Goal: Task Accomplishment & Management: Use online tool/utility

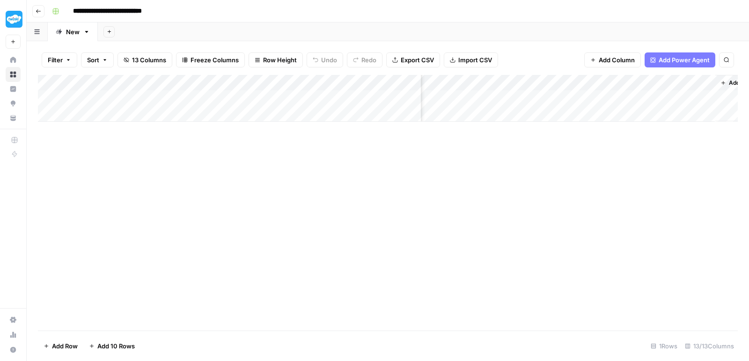
scroll to position [0, 533]
click at [515, 98] on div "Add Column" at bounding box center [388, 98] width 700 height 47
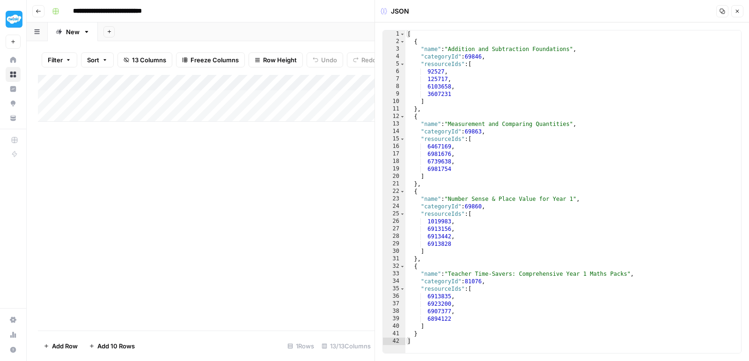
click at [494, 96] on div at bounding box center [519, 95] width 86 height 17
click at [496, 96] on div at bounding box center [519, 95] width 86 height 17
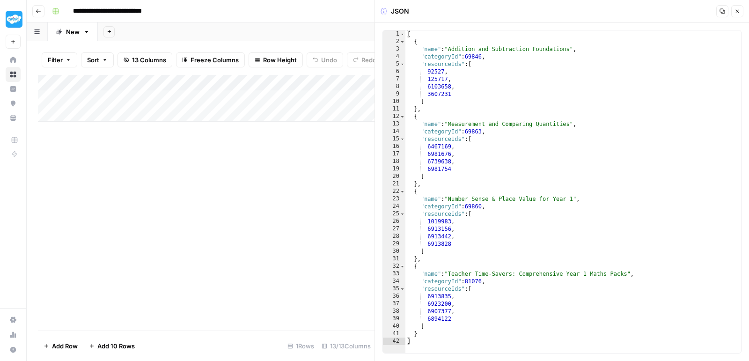
click at [719, 13] on icon "button" at bounding box center [722, 11] width 6 height 6
click at [739, 13] on icon "button" at bounding box center [737, 11] width 6 height 6
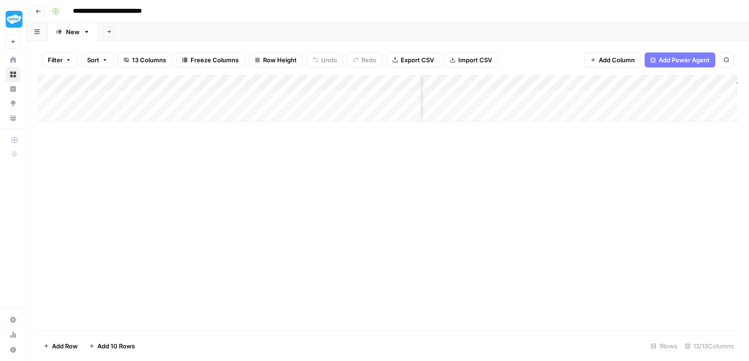
click at [594, 94] on div "Add Column" at bounding box center [388, 98] width 700 height 47
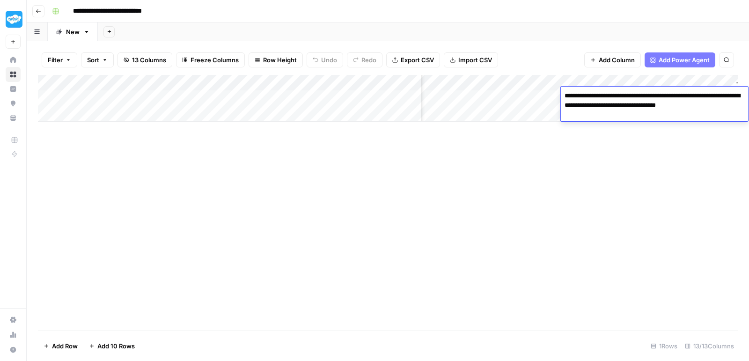
click at [594, 94] on textarea "**********" at bounding box center [654, 105] width 187 height 32
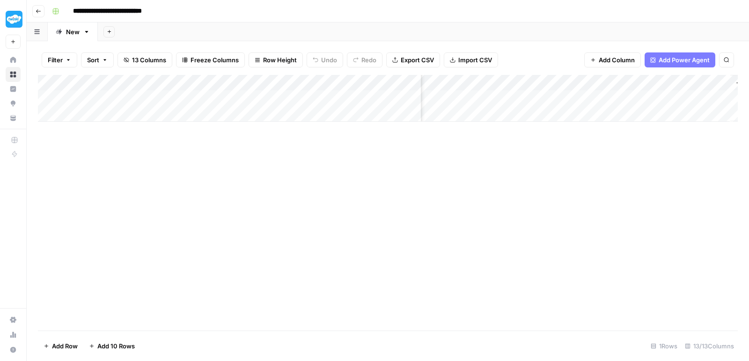
click at [636, 153] on div "Add Column" at bounding box center [388, 202] width 700 height 255
click at [674, 95] on div "Add Column" at bounding box center [388, 98] width 700 height 47
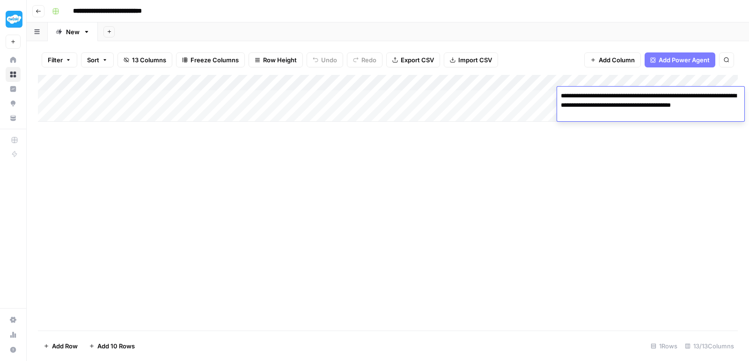
click at [401, 79] on div "Add Column" at bounding box center [388, 98] width 700 height 47
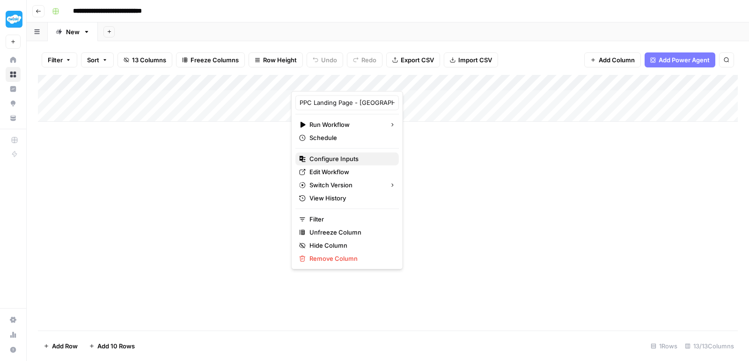
click at [344, 158] on span "Configure Inputs" at bounding box center [350, 158] width 82 height 9
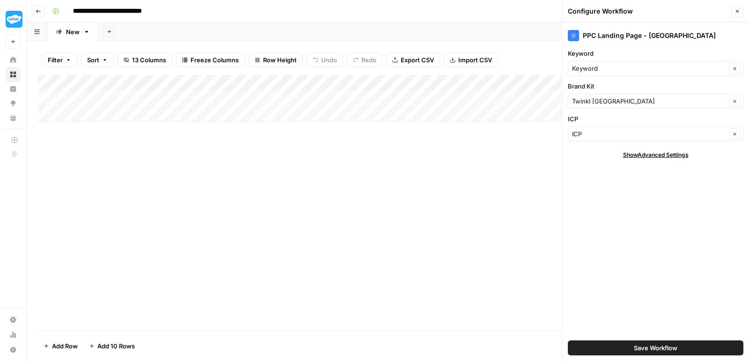
click at [738, 17] on button "Close" at bounding box center [737, 11] width 12 height 12
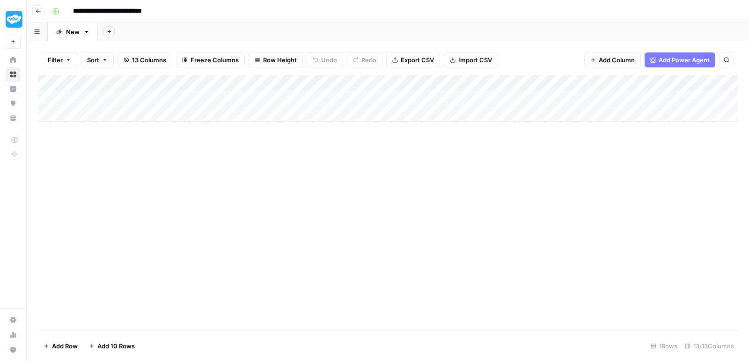
click at [625, 94] on div "Add Column" at bounding box center [388, 98] width 700 height 47
click at [625, 94] on textarea "**********" at bounding box center [664, 95] width 150 height 13
click at [567, 117] on div "Add Column" at bounding box center [388, 98] width 700 height 47
click at [701, 96] on div "Add Column" at bounding box center [388, 106] width 700 height 63
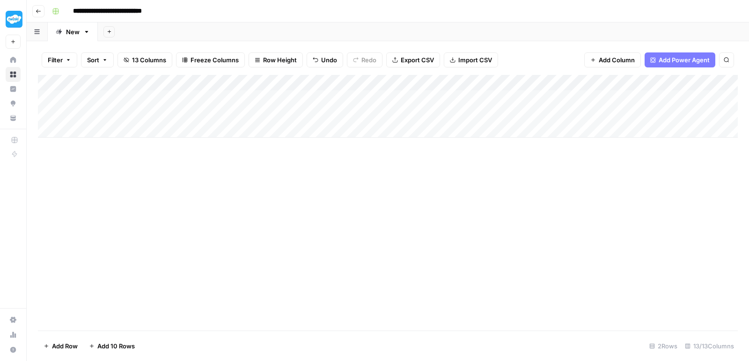
click at [701, 96] on div "Add Column" at bounding box center [388, 106] width 700 height 63
click at [637, 102] on textarea "**********" at bounding box center [669, 95] width 150 height 13
click at [633, 161] on div "Add Column" at bounding box center [388, 202] width 700 height 255
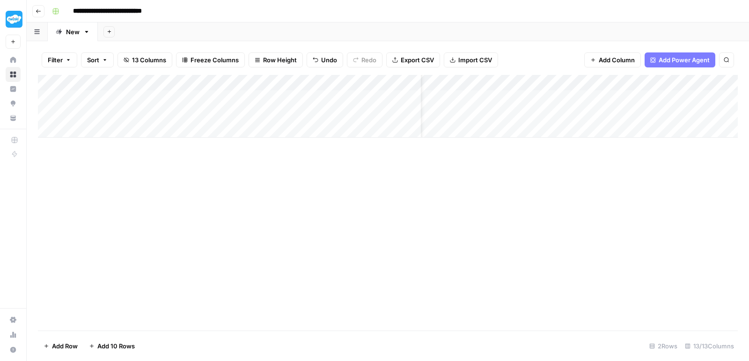
scroll to position [0, 31]
click at [401, 81] on div "Add Column" at bounding box center [388, 106] width 700 height 63
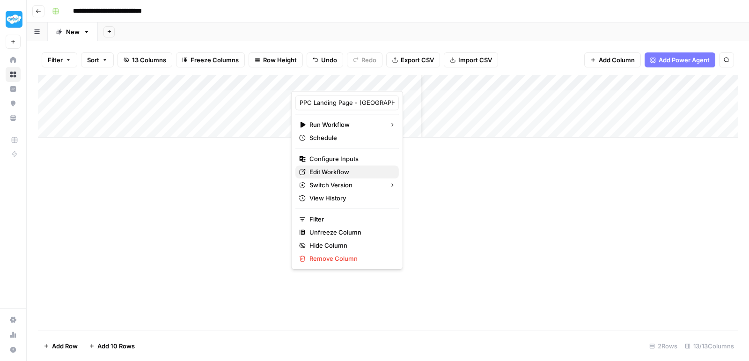
click at [336, 170] on span "Edit Workflow" at bounding box center [350, 171] width 82 height 9
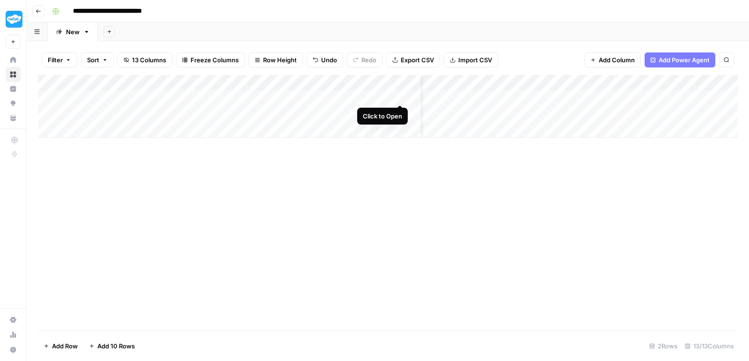
click at [399, 93] on div "Add Column" at bounding box center [388, 106] width 700 height 63
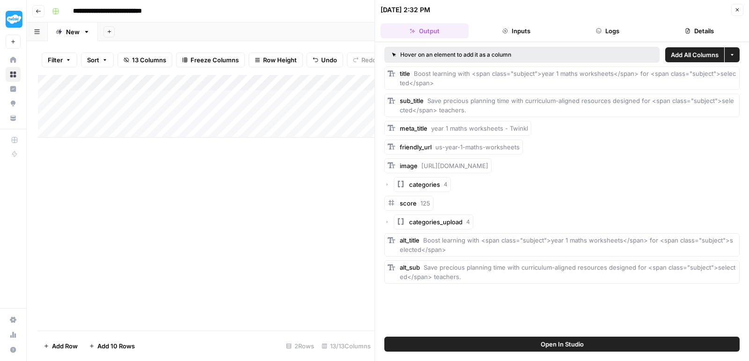
click at [736, 6] on button "Close" at bounding box center [737, 10] width 12 height 12
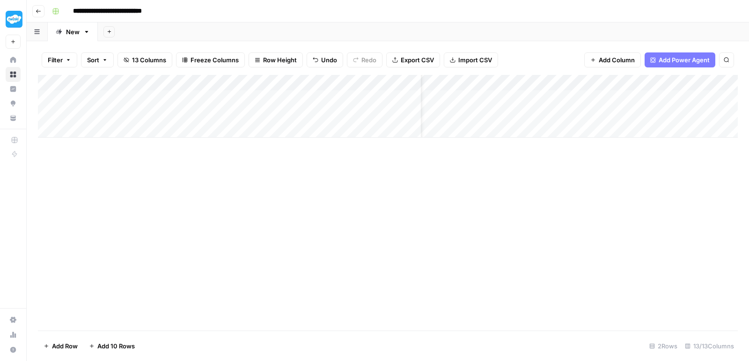
click at [401, 78] on div "Add Column" at bounding box center [388, 106] width 700 height 63
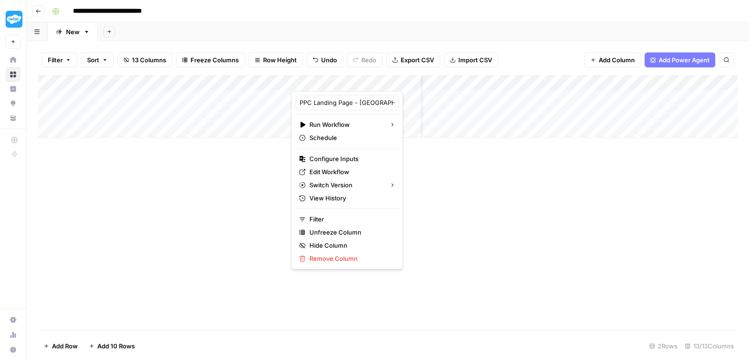
click at [405, 168] on div "Add Column" at bounding box center [388, 202] width 700 height 255
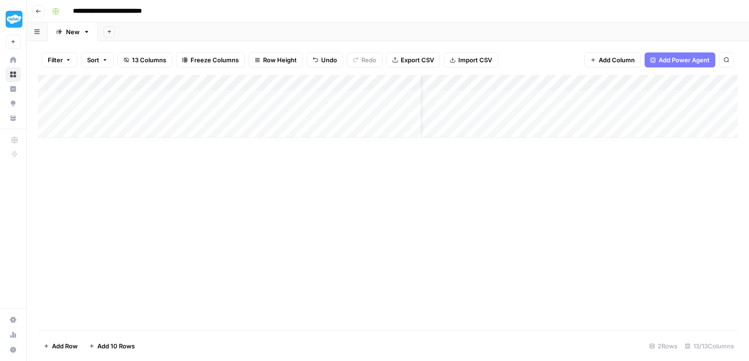
click at [401, 78] on div "Add Column" at bounding box center [388, 106] width 700 height 63
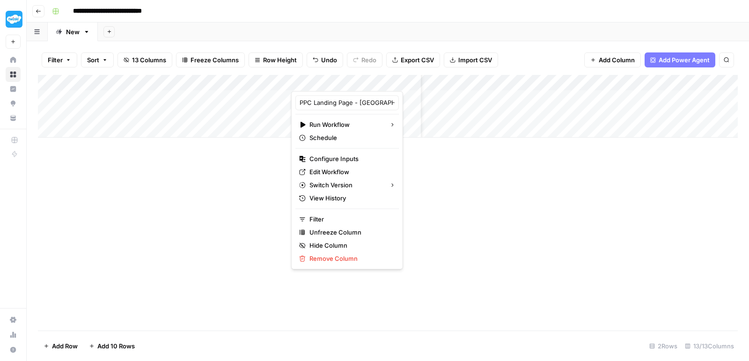
click at [401, 80] on div at bounding box center [356, 81] width 130 height 19
click at [426, 167] on div "Add Column" at bounding box center [388, 202] width 700 height 255
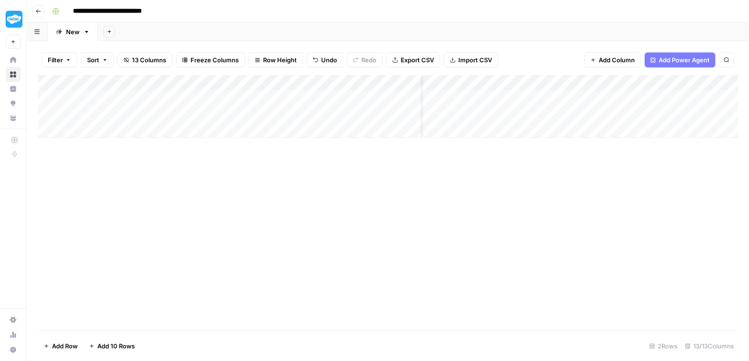
click at [402, 75] on div "Add Column" at bounding box center [388, 106] width 700 height 63
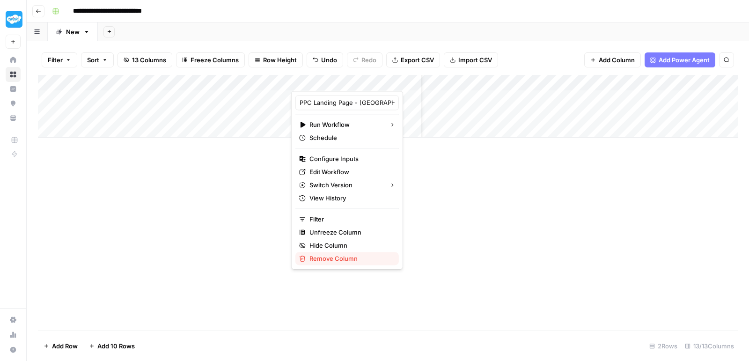
click at [330, 252] on button "Remove Column" at bounding box center [346, 258] width 103 height 13
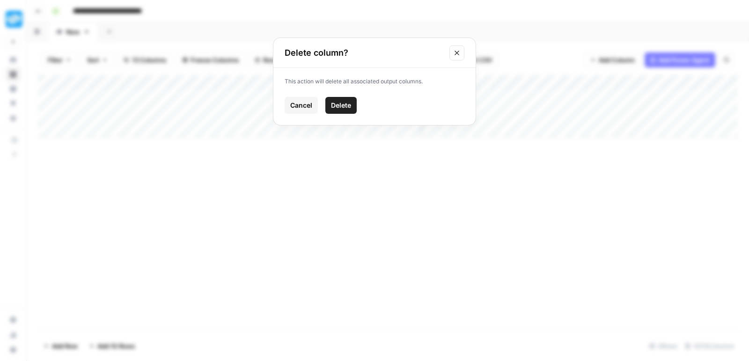
click at [345, 111] on button "Delete" at bounding box center [340, 105] width 31 height 17
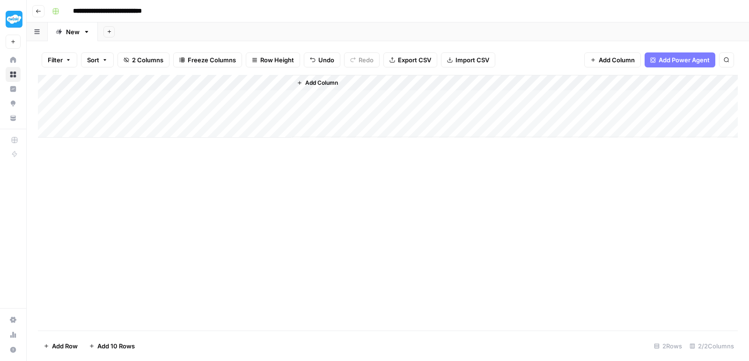
click at [325, 79] on span "Add Column" at bounding box center [321, 83] width 33 height 8
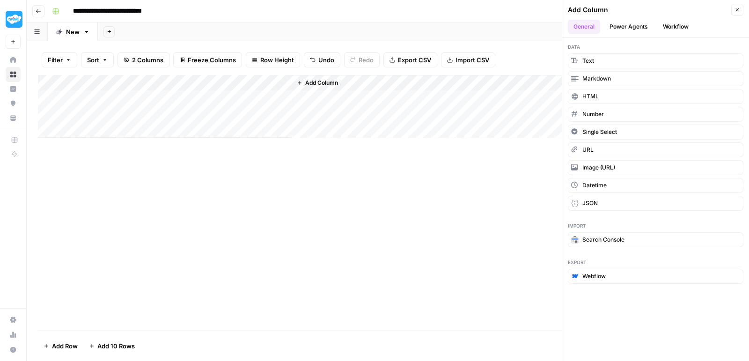
click at [671, 27] on button "Workflow" at bounding box center [675, 27] width 37 height 14
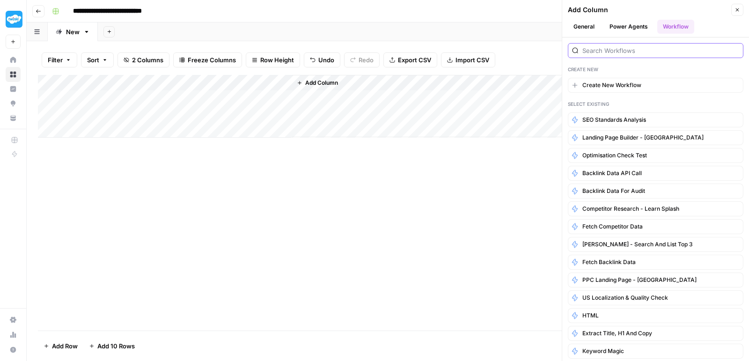
click at [626, 46] on input "search" at bounding box center [660, 50] width 157 height 9
type input "ppc"
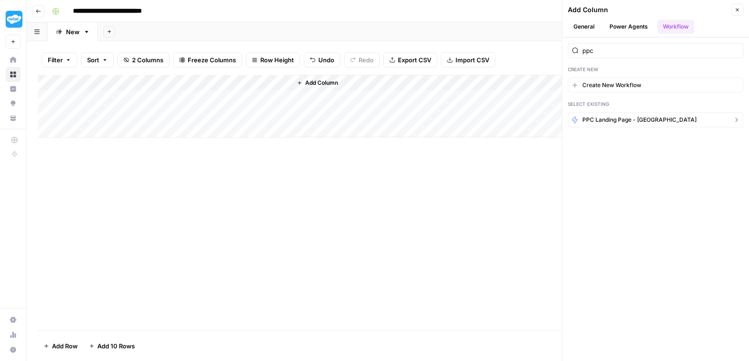
click at [619, 116] on span "PPC Landing Page - [GEOGRAPHIC_DATA]" at bounding box center [639, 120] width 114 height 8
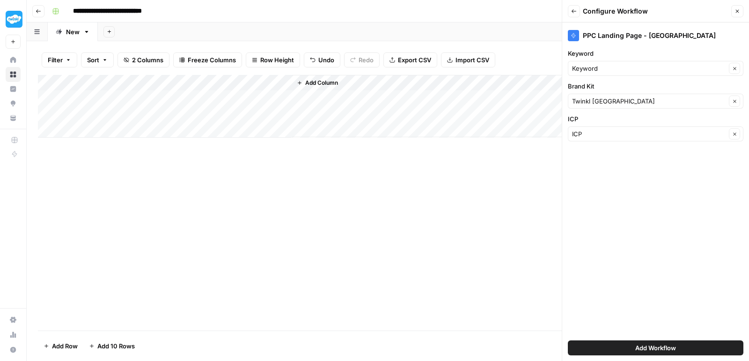
click at [330, 82] on span "Add Column" at bounding box center [321, 83] width 33 height 8
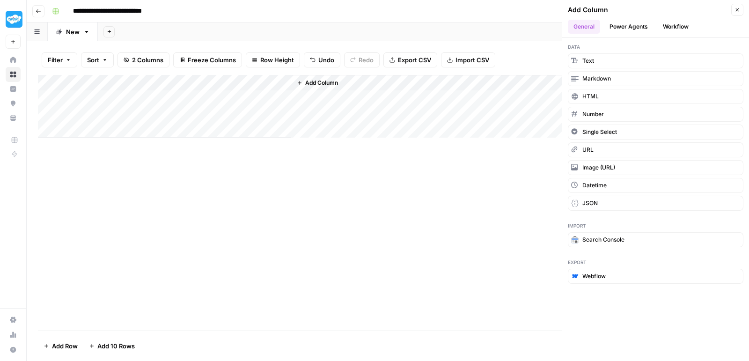
click at [671, 24] on button "Workflow" at bounding box center [675, 27] width 37 height 14
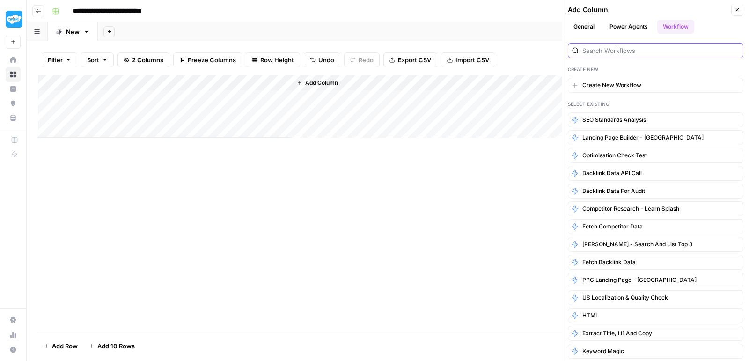
click at [632, 50] on input "search" at bounding box center [660, 50] width 157 height 9
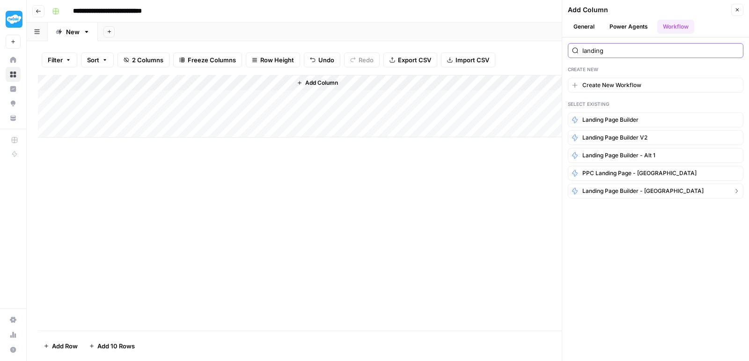
type input "landing"
click at [656, 189] on span "Landing Page Builder - [GEOGRAPHIC_DATA]" at bounding box center [642, 191] width 121 height 8
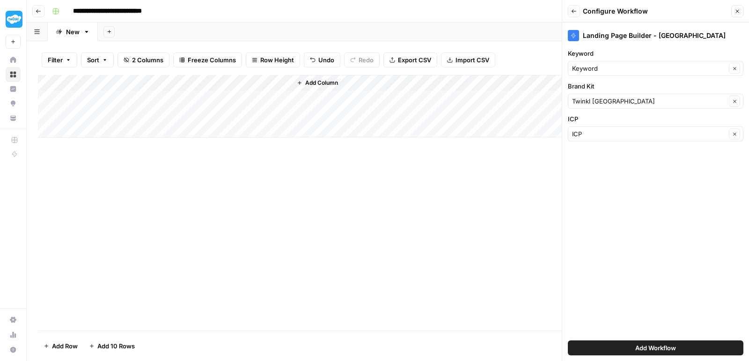
click at [645, 348] on span "Add Workflow" at bounding box center [655, 347] width 41 height 9
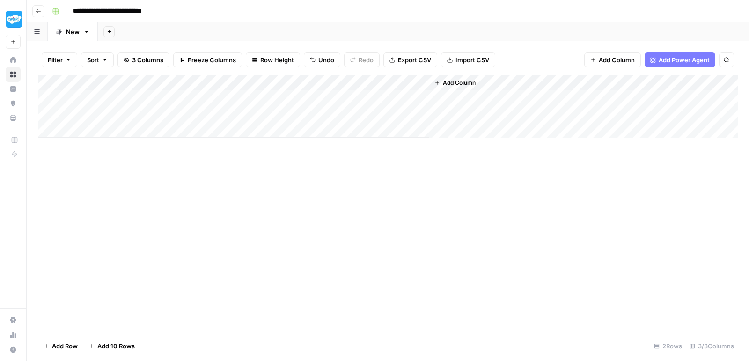
click at [359, 94] on div "Add Column" at bounding box center [388, 106] width 700 height 63
click at [409, 80] on div "Add Column" at bounding box center [388, 106] width 700 height 63
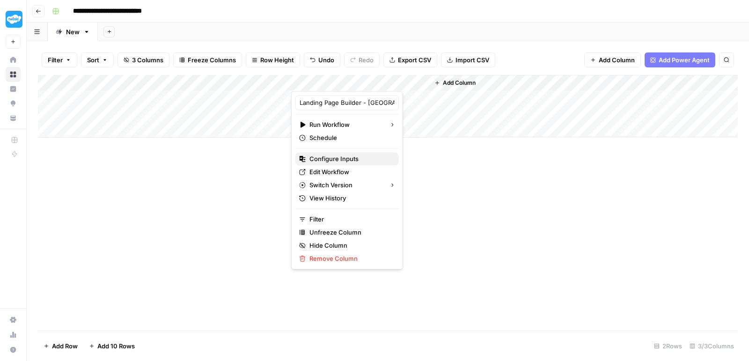
click at [338, 158] on span "Configure Inputs" at bounding box center [350, 158] width 82 height 9
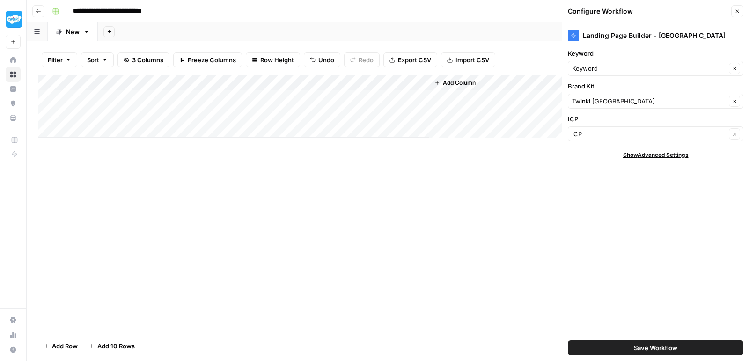
click at [738, 10] on icon "button" at bounding box center [737, 11] width 6 height 6
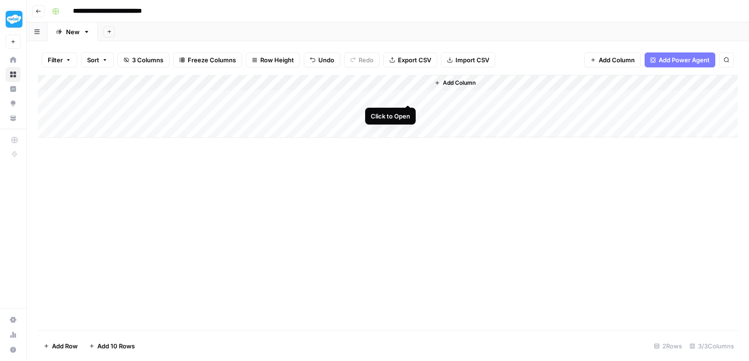
click at [409, 94] on div "Add Column" at bounding box center [388, 106] width 700 height 63
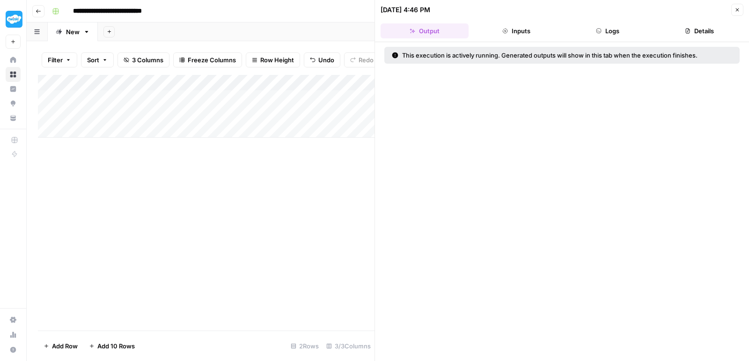
click at [518, 30] on button "Inputs" at bounding box center [516, 30] width 88 height 15
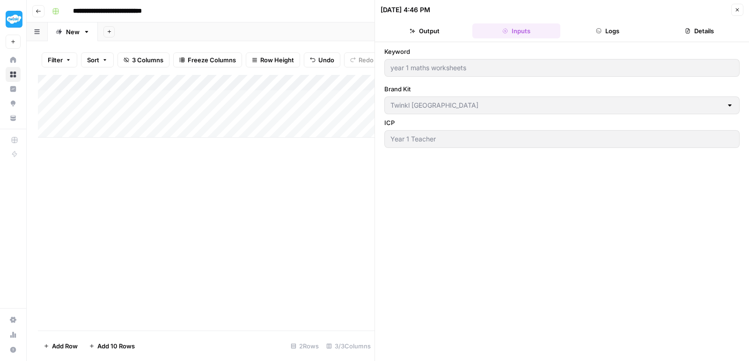
click at [586, 26] on button "Logs" at bounding box center [608, 30] width 88 height 15
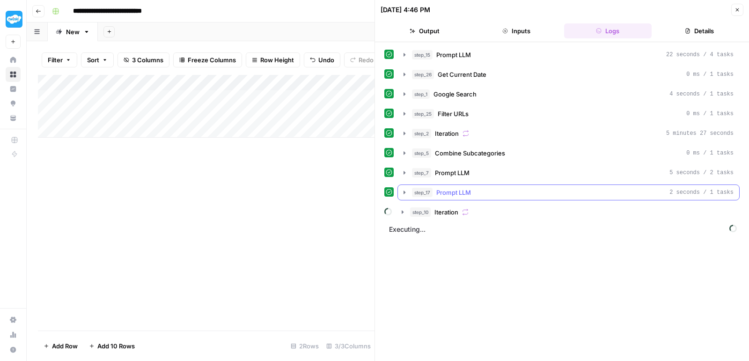
click at [405, 189] on icon "button" at bounding box center [404, 192] width 7 height 7
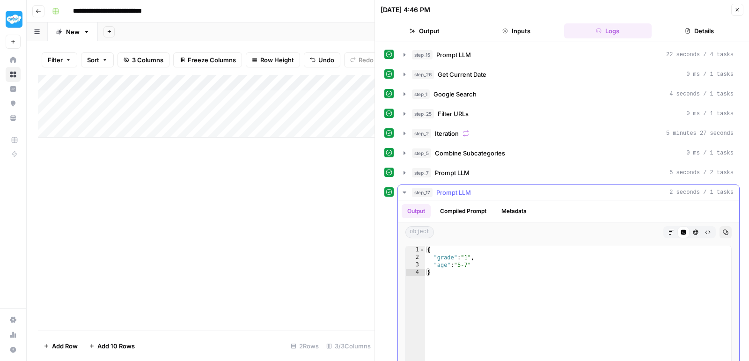
click at [405, 189] on icon "button" at bounding box center [404, 192] width 7 height 7
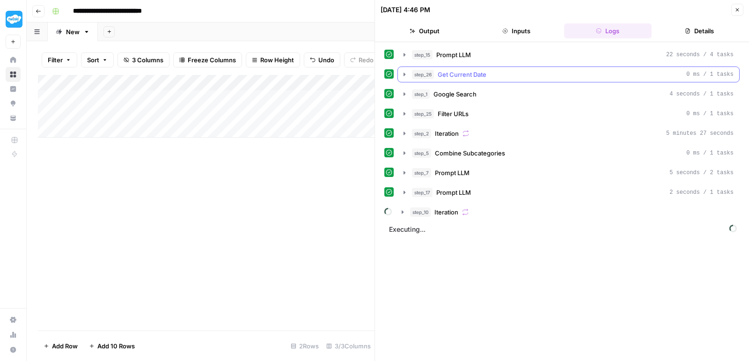
click at [405, 75] on icon "button" at bounding box center [404, 74] width 7 height 7
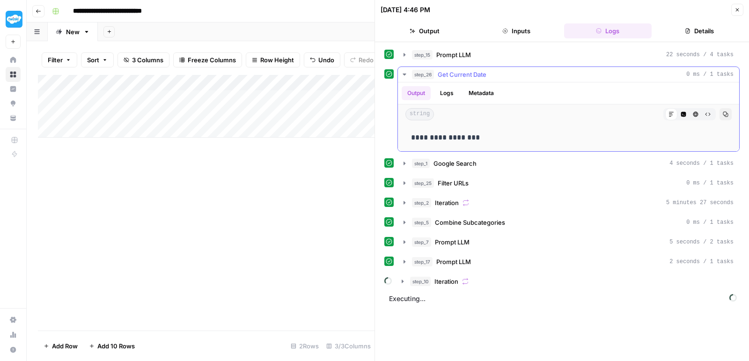
click at [405, 75] on icon "button" at bounding box center [404, 74] width 7 height 7
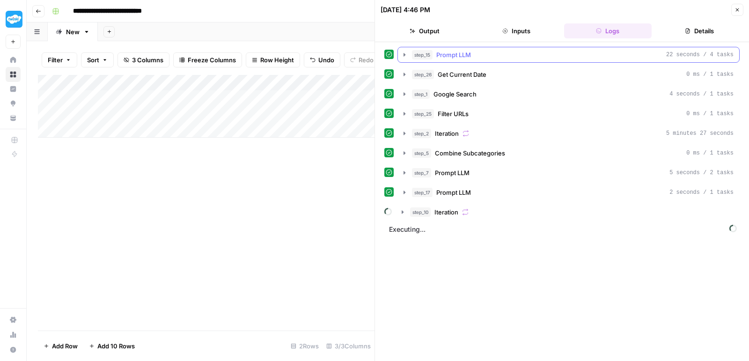
click at [406, 57] on icon "button" at bounding box center [404, 54] width 7 height 7
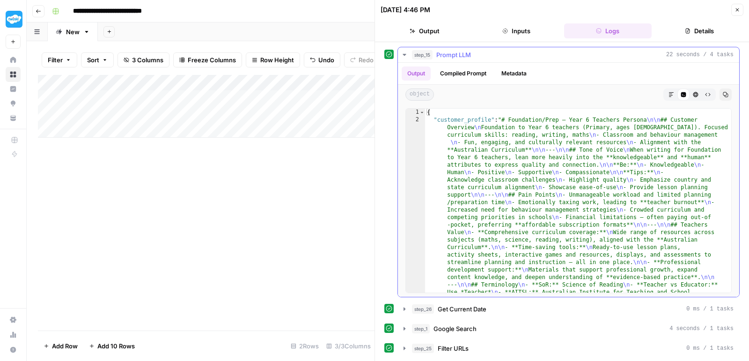
scroll to position [47, 0]
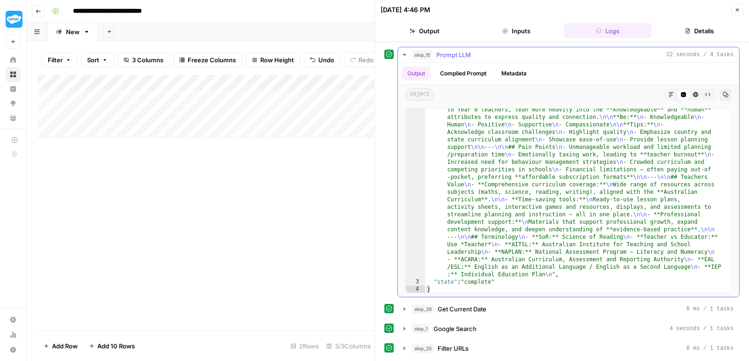
click at [404, 51] on icon "button" at bounding box center [404, 54] width 7 height 7
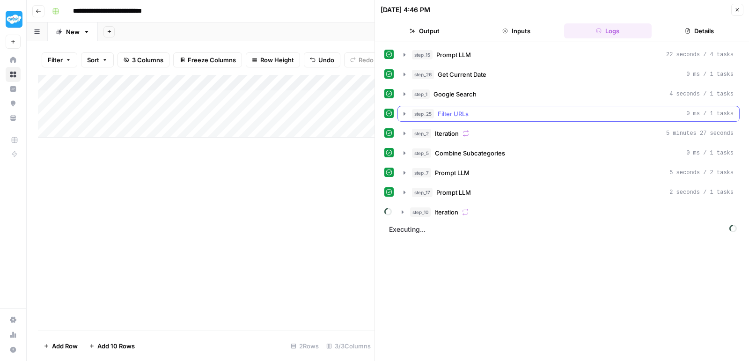
click at [404, 111] on icon "button" at bounding box center [404, 113] width 7 height 7
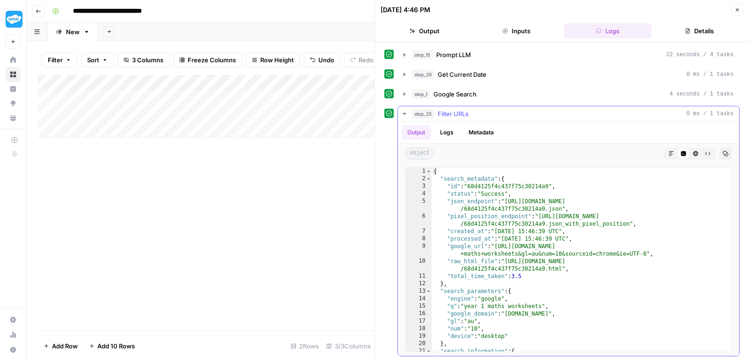
click at [404, 111] on icon "button" at bounding box center [404, 113] width 7 height 7
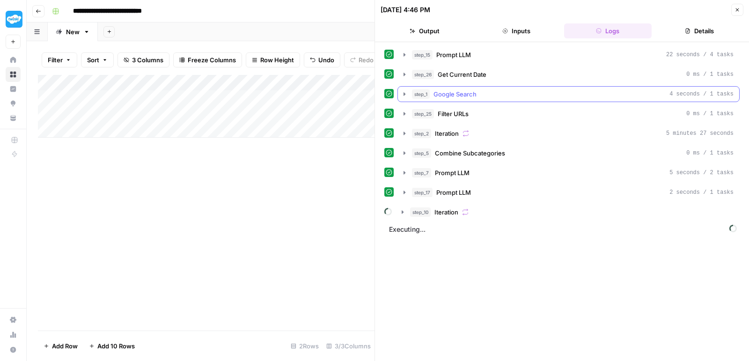
click at [403, 93] on icon "button" at bounding box center [404, 93] width 2 height 3
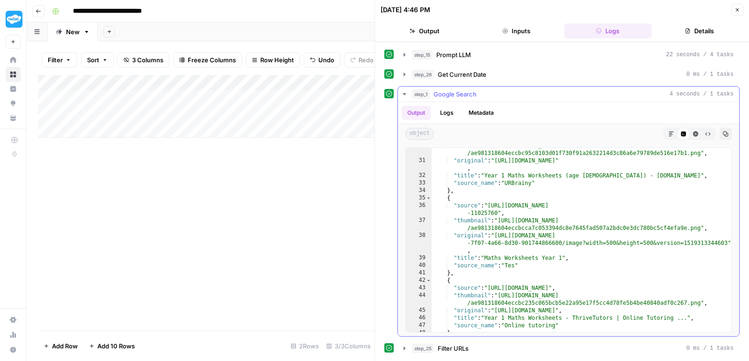
scroll to position [254, 0]
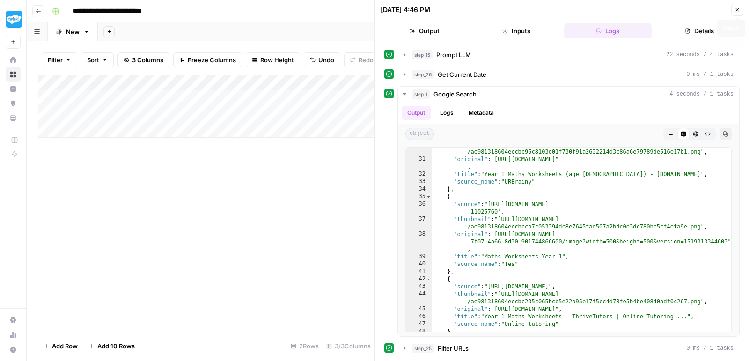
drag, startPoint x: 736, startPoint y: 11, endPoint x: 694, endPoint y: 15, distance: 42.3
click at [694, 15] on div "09/24/25 at 4:46 PM Close" at bounding box center [561, 10] width 363 height 12
click at [402, 93] on icon "button" at bounding box center [404, 93] width 7 height 7
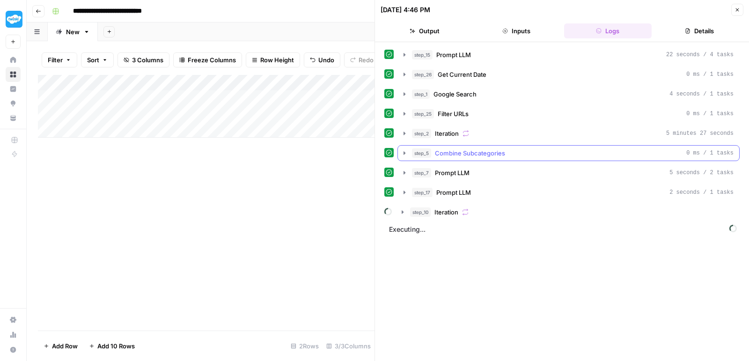
click at [405, 149] on icon "button" at bounding box center [404, 152] width 7 height 7
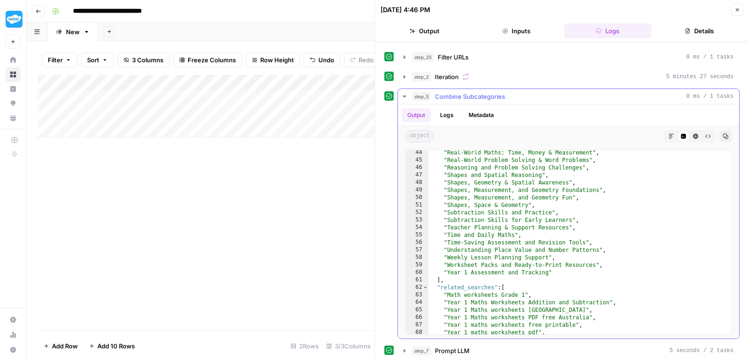
scroll to position [319, 0]
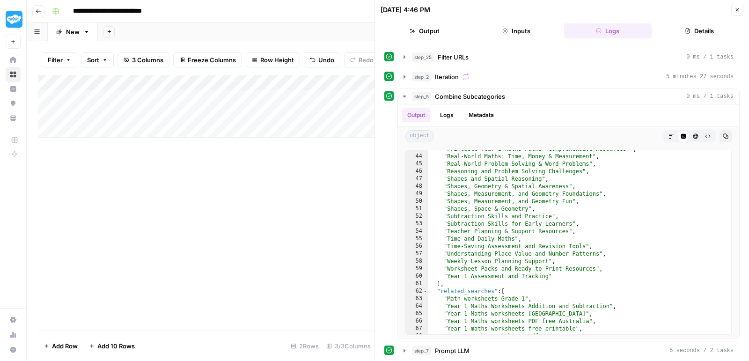
click at [404, 95] on icon "button" at bounding box center [403, 96] width 3 height 2
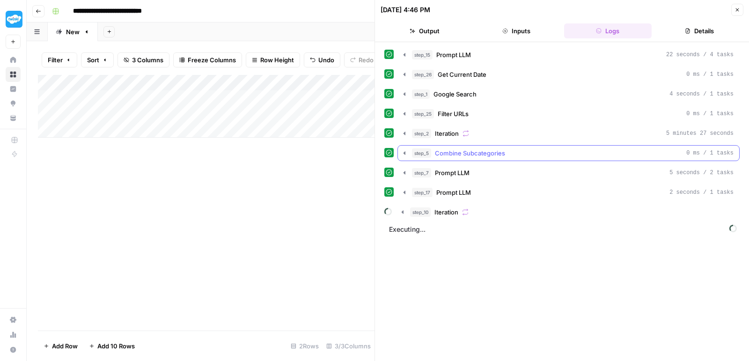
scroll to position [0, 0]
click at [406, 169] on icon "button" at bounding box center [404, 172] width 7 height 7
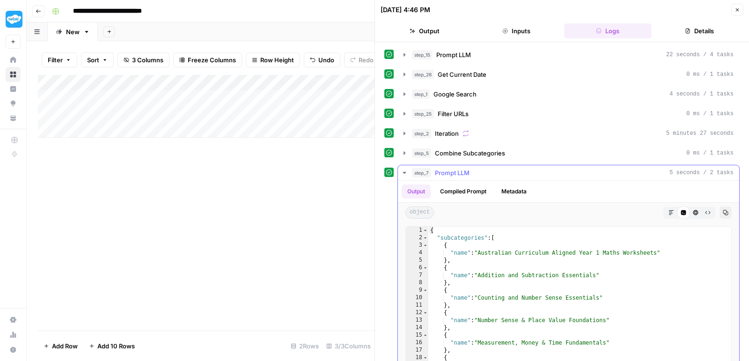
click at [405, 173] on icon "button" at bounding box center [404, 172] width 7 height 7
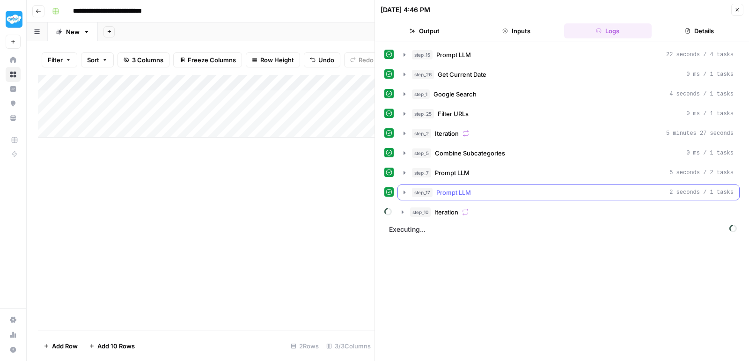
click at [405, 193] on button "step_17 Prompt LLM 2 seconds / 1 tasks" at bounding box center [568, 192] width 341 height 15
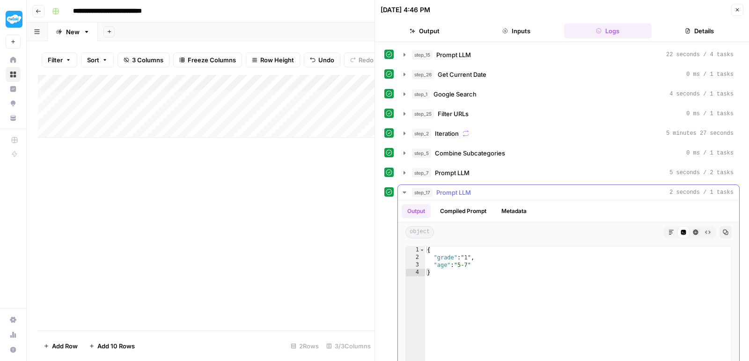
click at [404, 191] on icon "button" at bounding box center [404, 192] width 7 height 7
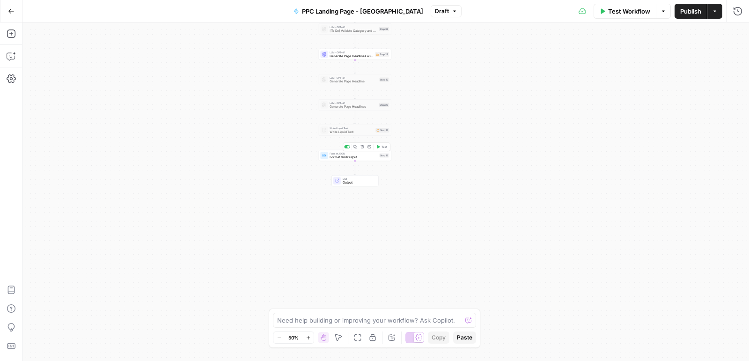
click at [359, 155] on span "Format Grid Output" at bounding box center [353, 157] width 48 height 5
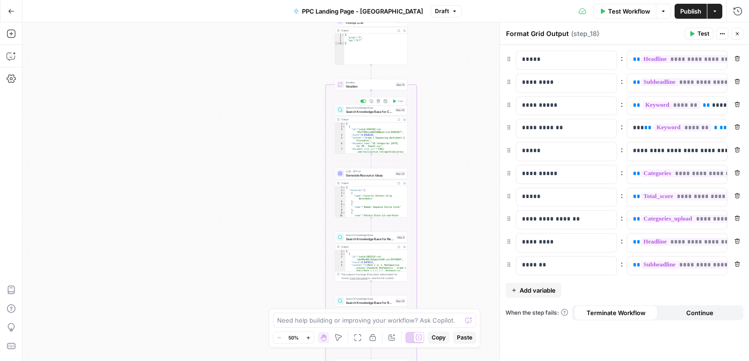
click at [380, 111] on span "Search Knowledge Base for Category" at bounding box center [369, 111] width 47 height 5
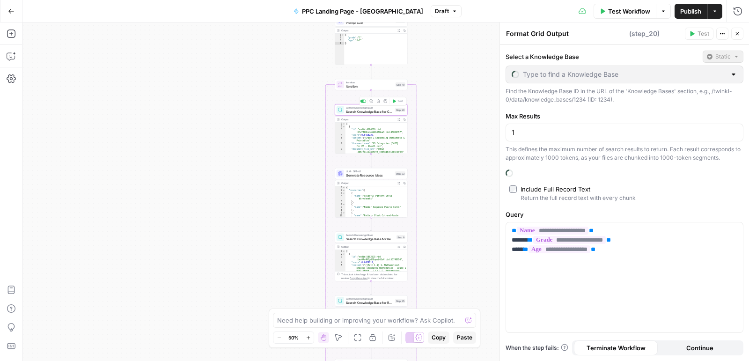
type textarea "Search Knowledge Base for Category"
type input "US Categories [+ resource count]"
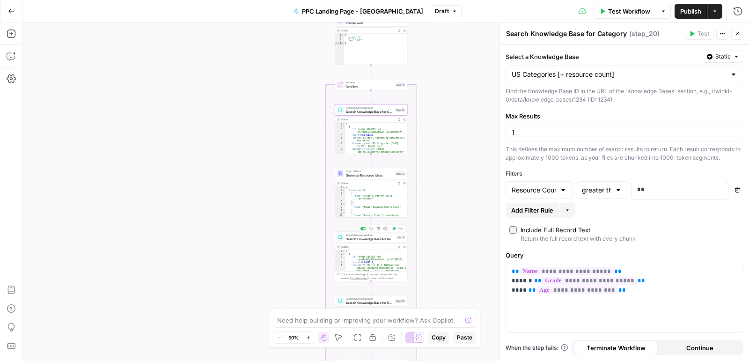
click at [371, 240] on span "Search Knowledge Base for Resources" at bounding box center [370, 238] width 49 height 5
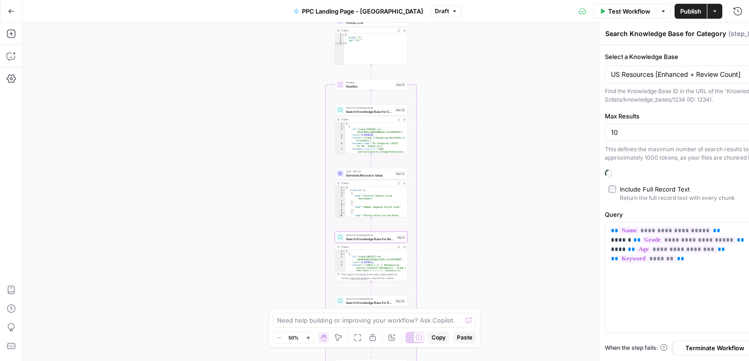
type textarea "Search Knowledge Base for Resources"
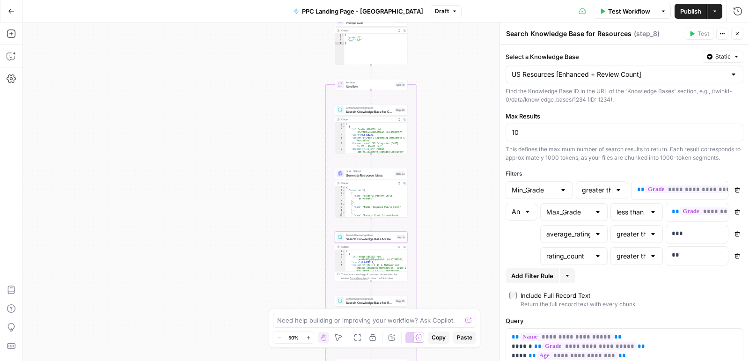
click at [738, 36] on icon "button" at bounding box center [737, 34] width 6 height 6
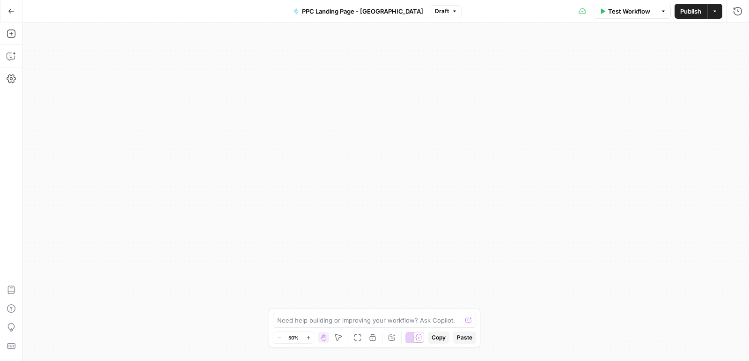
click at [435, 11] on span "Draft" at bounding box center [442, 11] width 14 height 8
click at [355, 67] on div "Workflow Set Inputs Inputs LLM · GPT-4.1 Prompt LLM Step 15 Output Expand Outpu…" at bounding box center [385, 191] width 726 height 338
click at [7, 10] on button "Go Back" at bounding box center [11, 11] width 17 height 17
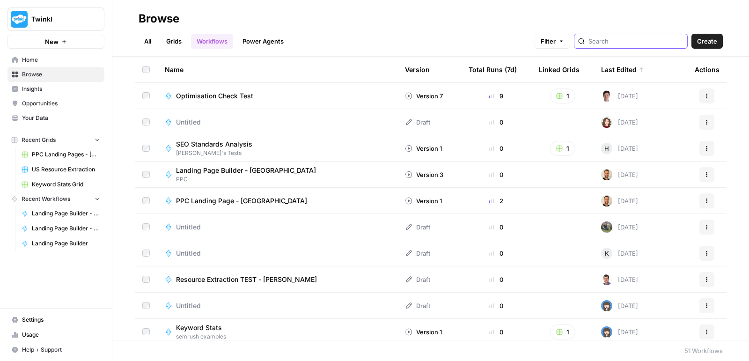
click at [615, 39] on input "search" at bounding box center [635, 40] width 95 height 9
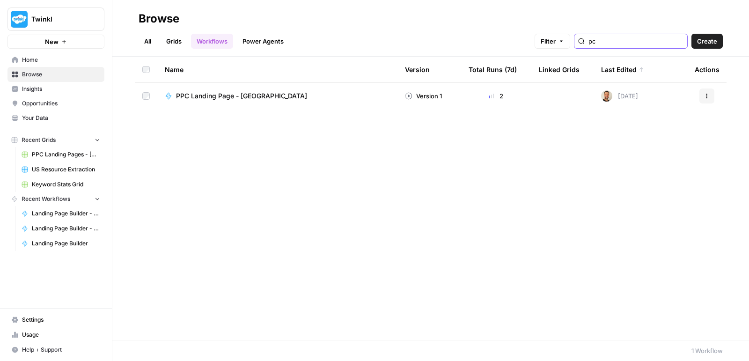
type input "pc"
click at [253, 97] on span "PPC Landing Page - [GEOGRAPHIC_DATA]" at bounding box center [241, 95] width 131 height 9
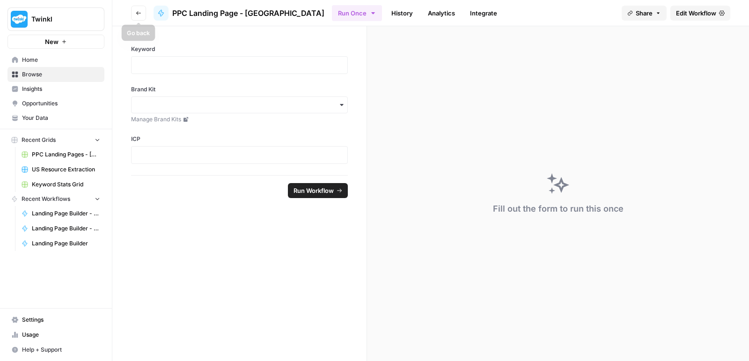
click at [134, 11] on button "Go back" at bounding box center [138, 13] width 15 height 15
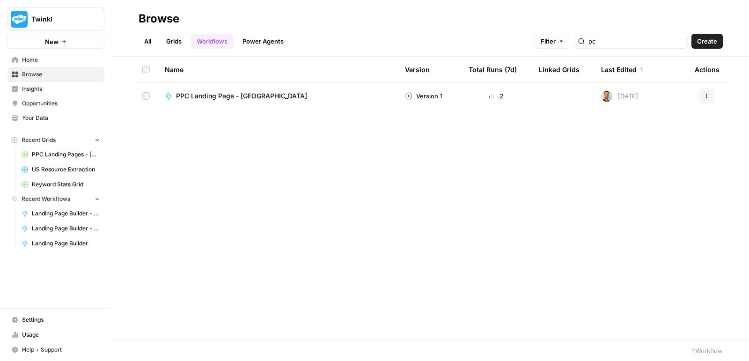
click at [628, 50] on header "Browse All Grids Workflows Power Agents Filter pc Create" at bounding box center [430, 28] width 636 height 57
click at [628, 45] on input "pc" at bounding box center [635, 40] width 95 height 9
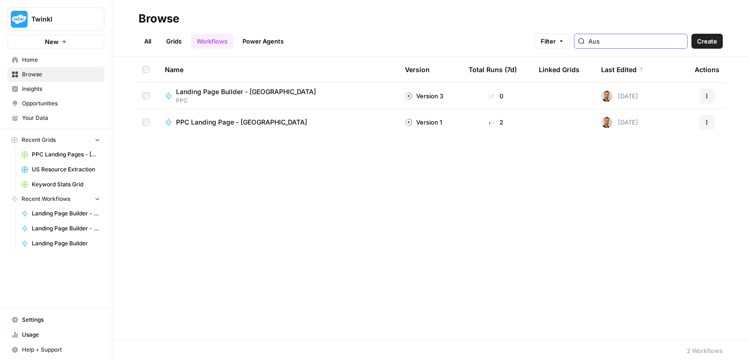
type input "Aus"
click at [265, 93] on span "Landing Page Builder - [GEOGRAPHIC_DATA]" at bounding box center [246, 91] width 140 height 9
